Goal: Task Accomplishment & Management: Manage account settings

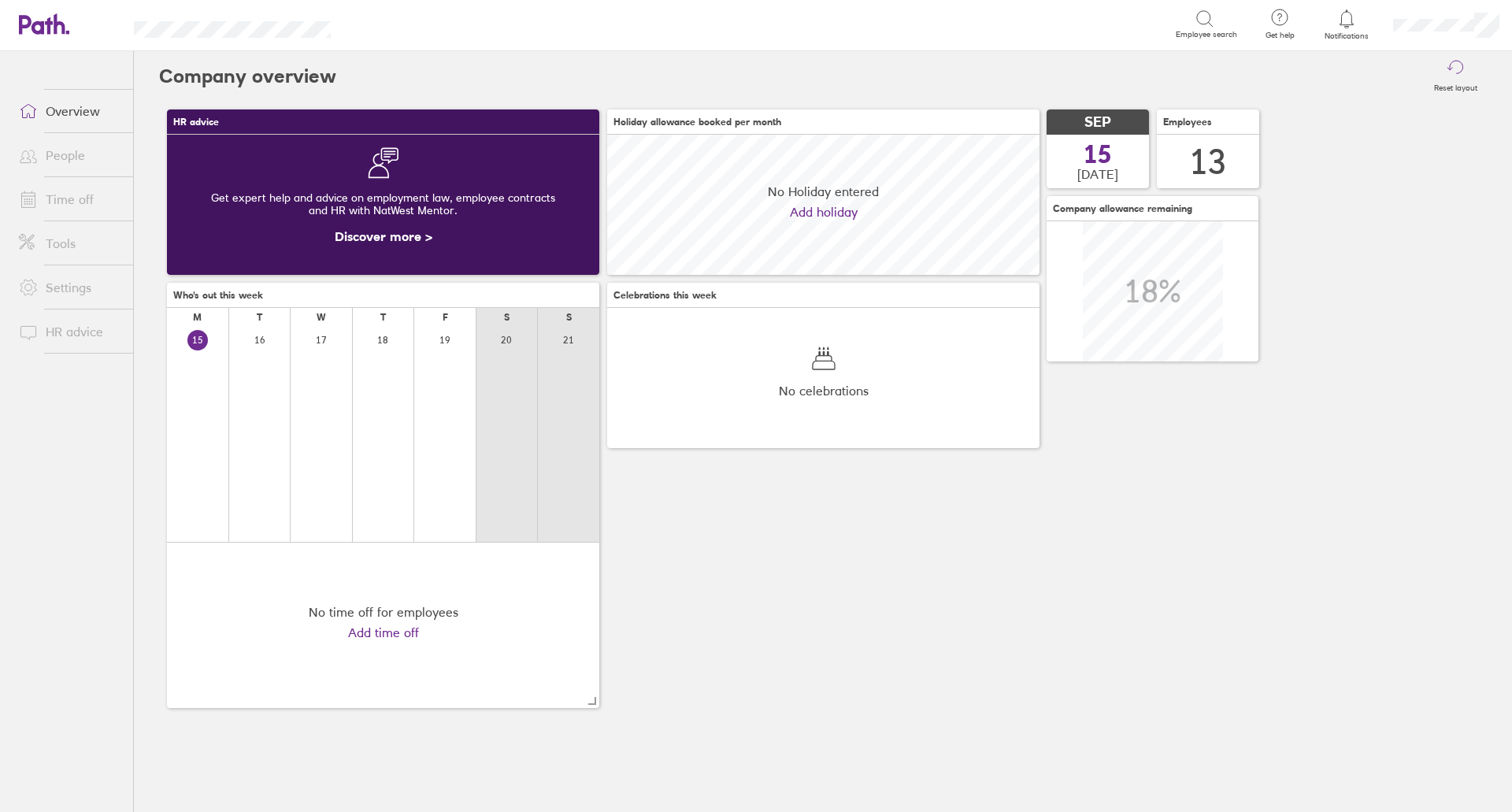
scroll to position [141, 433]
click at [109, 203] on link "Time off" at bounding box center [69, 200] width 127 height 31
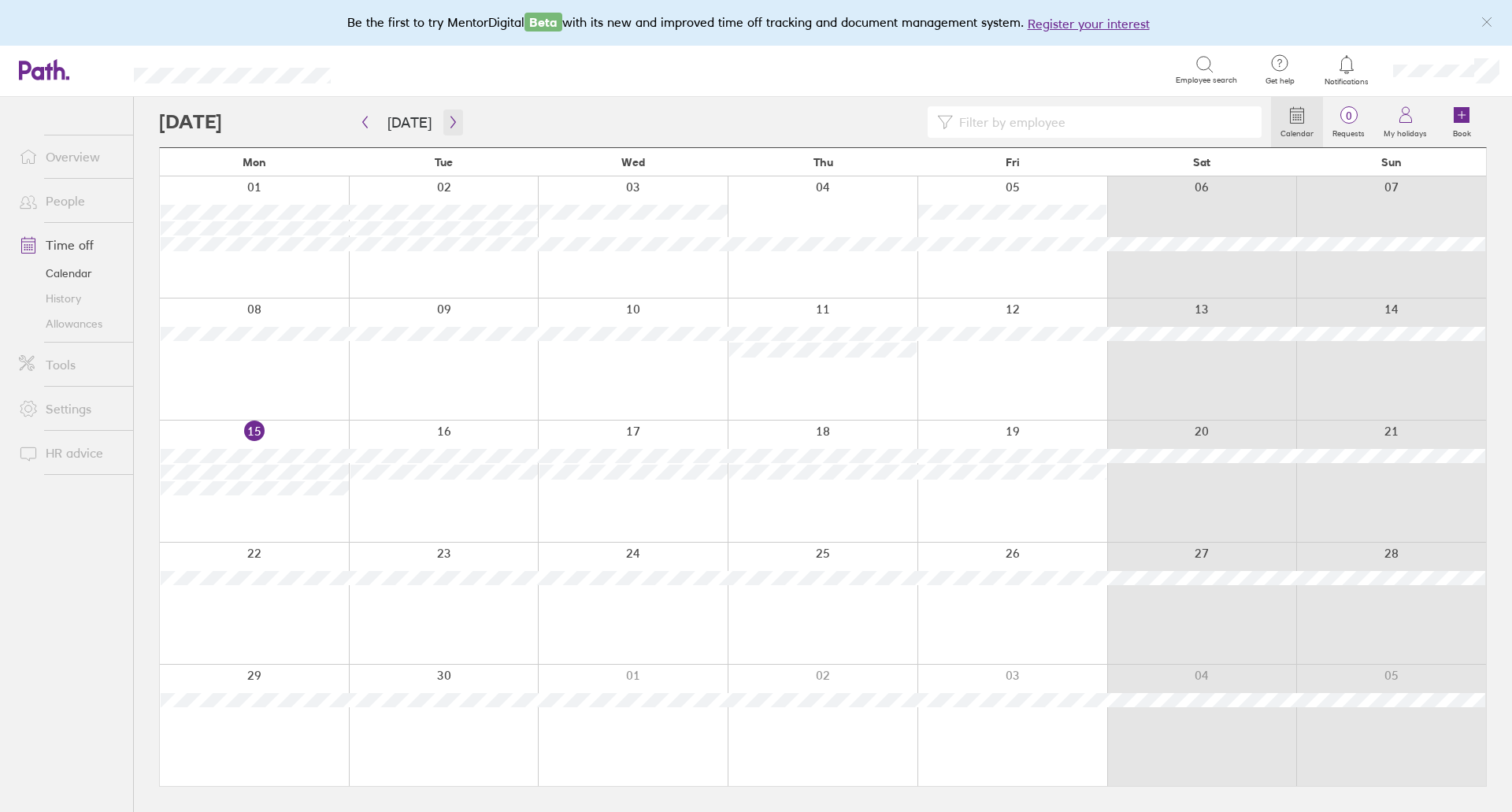
click at [448, 121] on icon "button" at bounding box center [453, 122] width 12 height 13
click at [452, 125] on icon "button" at bounding box center [453, 122] width 12 height 13
